Goal: Task Accomplishment & Management: Use online tool/utility

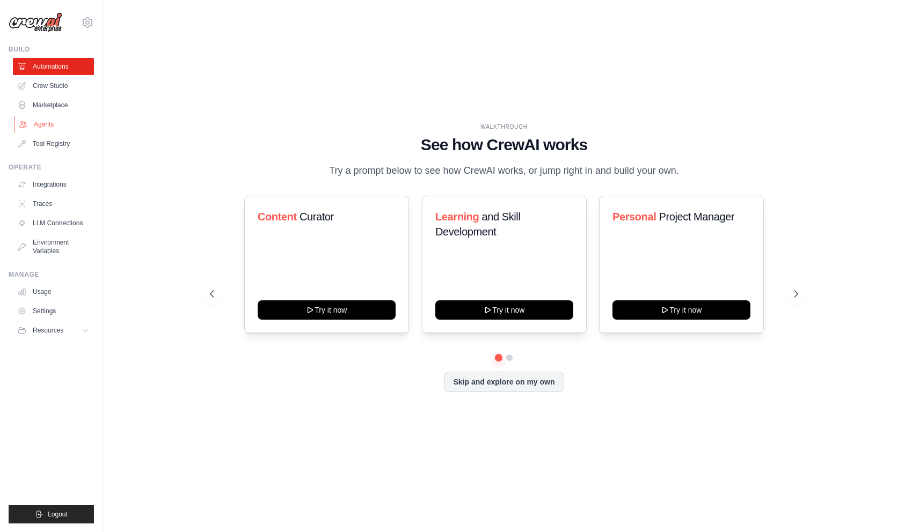
click at [50, 123] on link "Agents" at bounding box center [54, 124] width 81 height 17
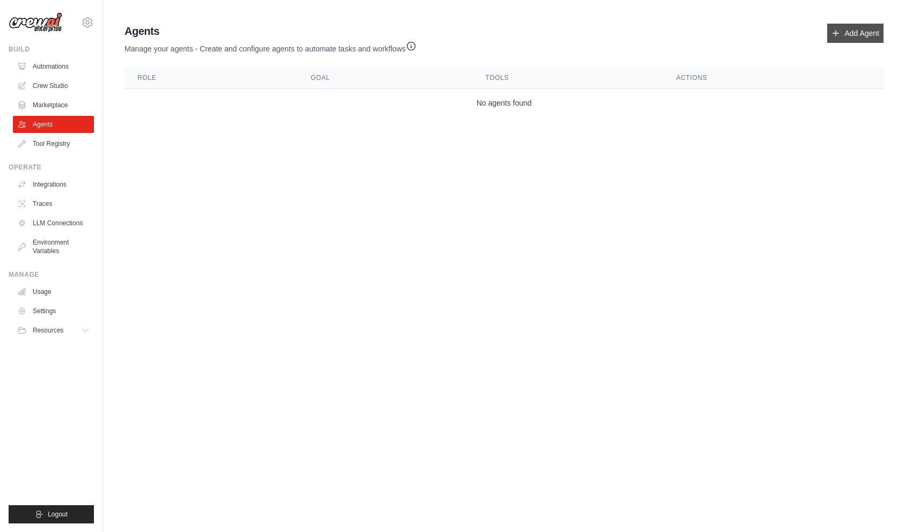
click at [845, 32] on link "Add Agent" at bounding box center [855, 33] width 56 height 19
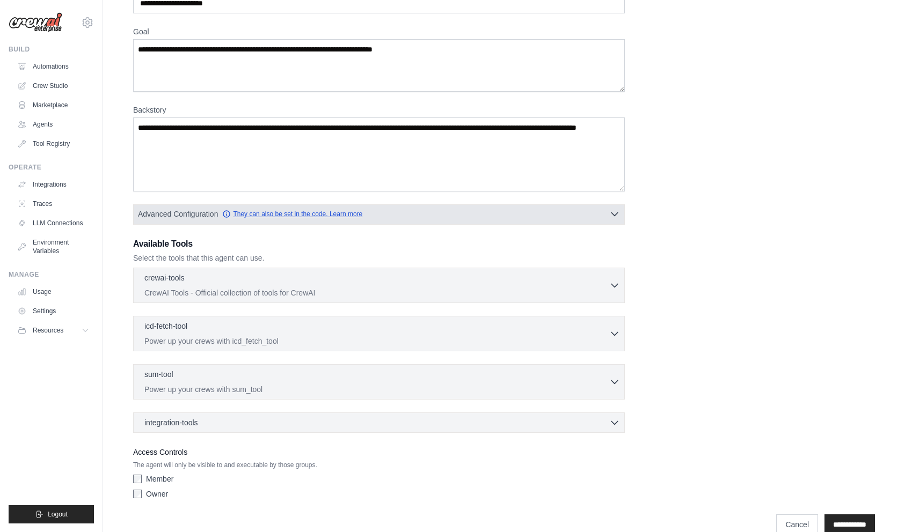
scroll to position [92, 0]
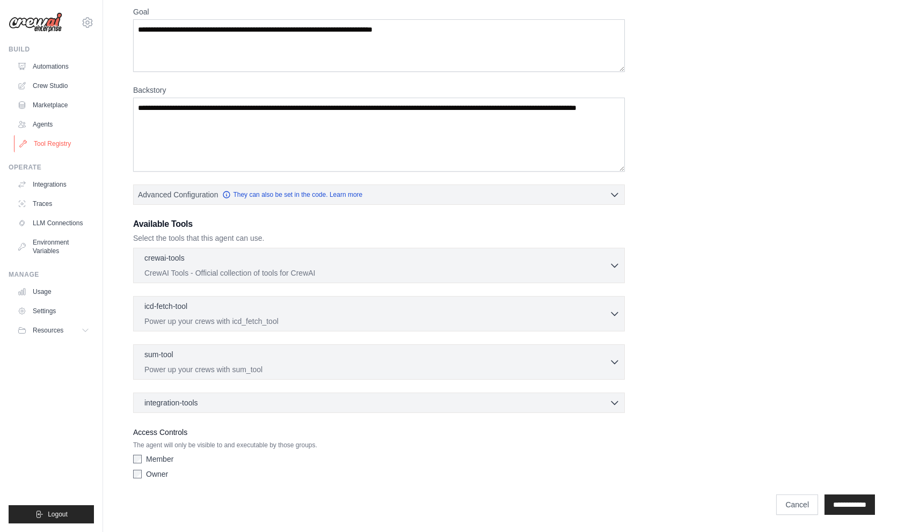
drag, startPoint x: 67, startPoint y: 153, endPoint x: 63, endPoint y: 143, distance: 11.2
click at [67, 153] on ul "Build Automations Crew Studio Marketplace Agents" at bounding box center [51, 284] width 85 height 479
click at [59, 136] on link "Tool Registry" at bounding box center [54, 143] width 81 height 17
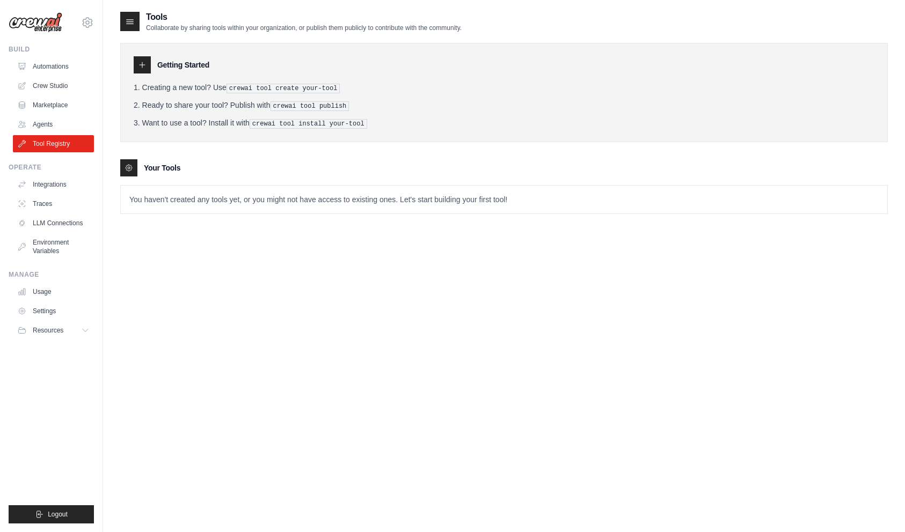
click at [166, 67] on h3 "Getting Started" at bounding box center [183, 65] width 52 height 11
click at [142, 64] on icon at bounding box center [142, 64] width 5 height 5
click at [140, 61] on icon at bounding box center [142, 65] width 9 height 9
click at [145, 66] on icon at bounding box center [142, 65] width 9 height 9
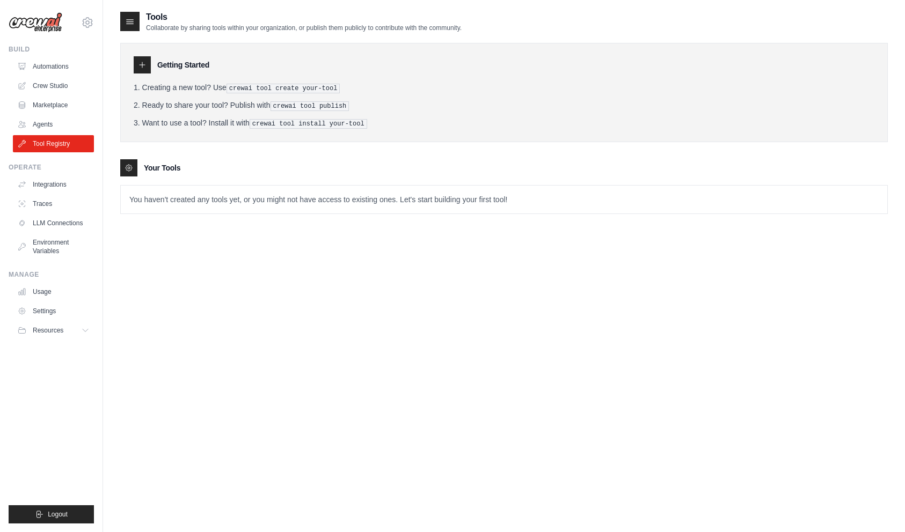
click at [194, 208] on p "You haven't created any tools yet, or you might not have access to existing one…" at bounding box center [504, 200] width 766 height 28
click at [216, 201] on p "You haven't created any tools yet, or you might not have access to existing one…" at bounding box center [504, 200] width 766 height 28
